Goal: Task Accomplishment & Management: Manage account settings

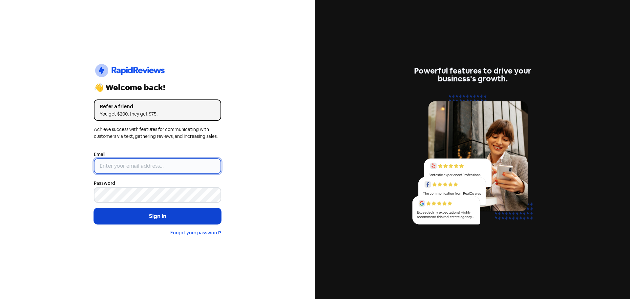
type input "[EMAIL_ADDRESS][DOMAIN_NAME]"
click at [165, 213] on button "Sign in" at bounding box center [157, 216] width 127 height 16
